Goal: Task Accomplishment & Management: Manage account settings

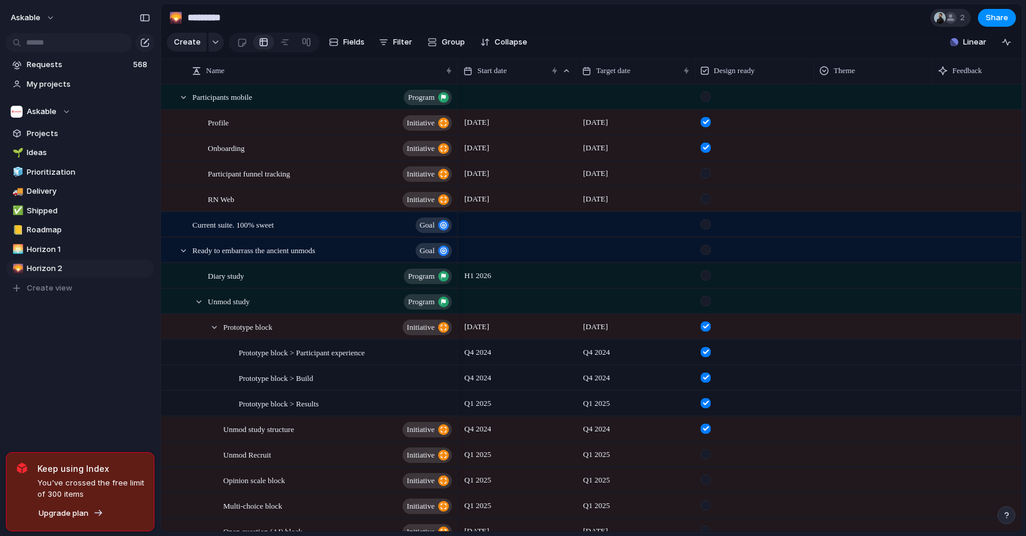
click at [960, 22] on span "2" at bounding box center [964, 18] width 8 height 12
click at [50, 19] on button "askable" at bounding box center [33, 17] width 56 height 19
click at [56, 64] on span "Invite members" at bounding box center [55, 64] width 57 height 12
click at [48, 12] on button "askable" at bounding box center [33, 17] width 56 height 19
click at [40, 428] on div "Settings Invite members Change theme Sign out" at bounding box center [513, 268] width 1026 height 536
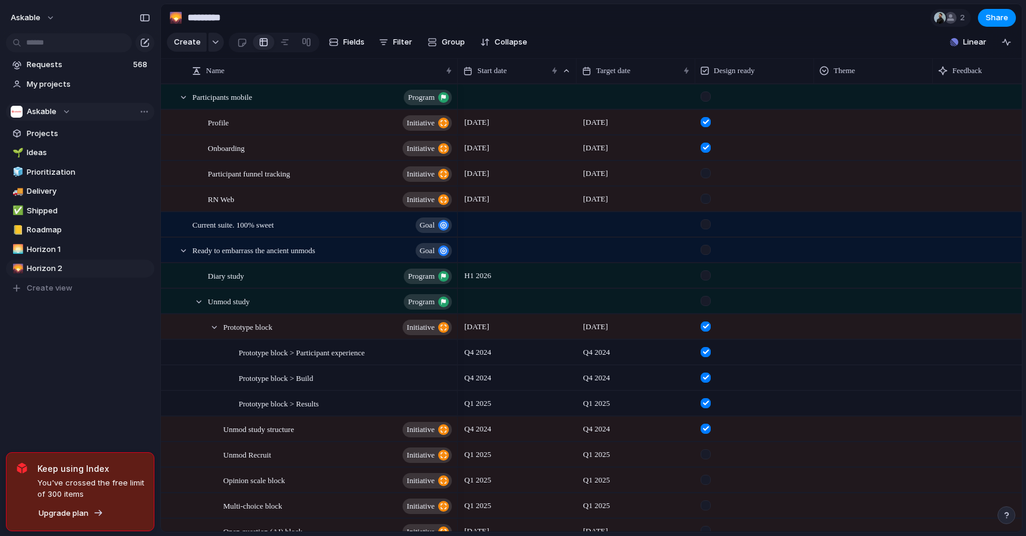
click at [58, 110] on div "Askable" at bounding box center [41, 112] width 60 height 12
click at [71, 393] on div "Askable Create new team" at bounding box center [513, 268] width 1026 height 536
